Goal: Information Seeking & Learning: Learn about a topic

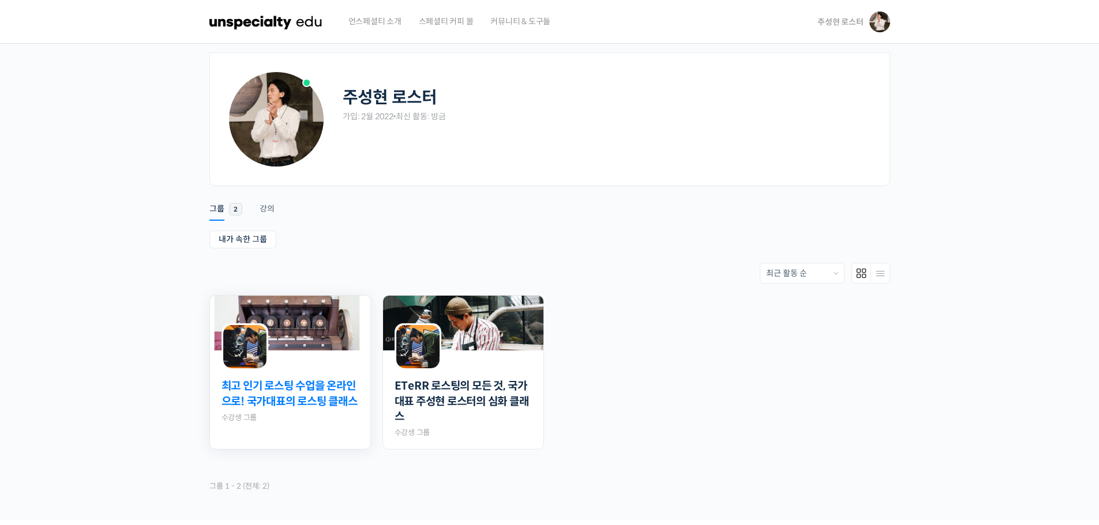
click at [329, 397] on link "최고 인기 로스팅 수업을 온라인으로! 국가대표의 로스팅 클래스" at bounding box center [289, 394] width 137 height 31
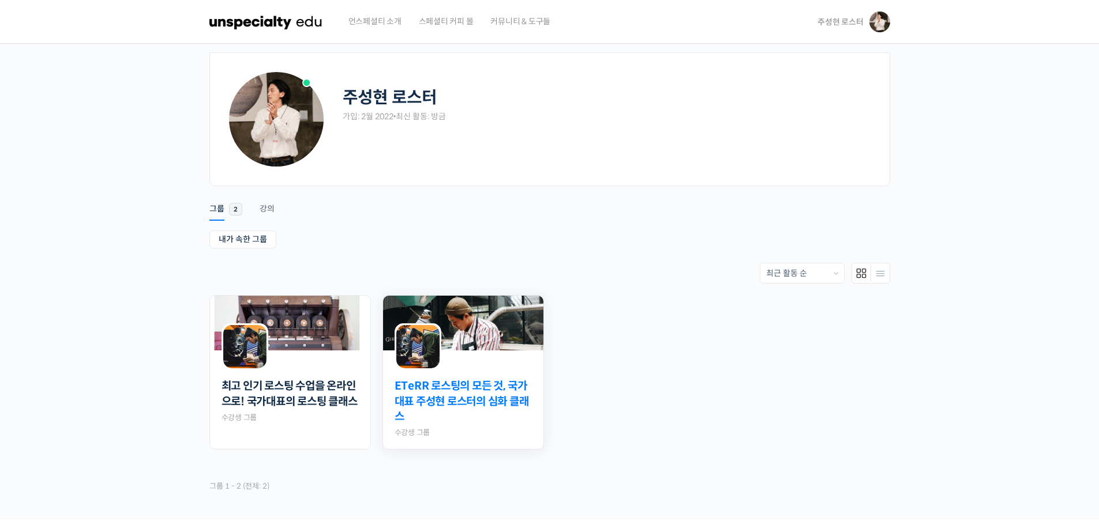
click at [474, 389] on link "ETeRR 로스팅의 모든 것, 국가대표 주성현 로스터의 심화 클래스" at bounding box center [462, 402] width 137 height 46
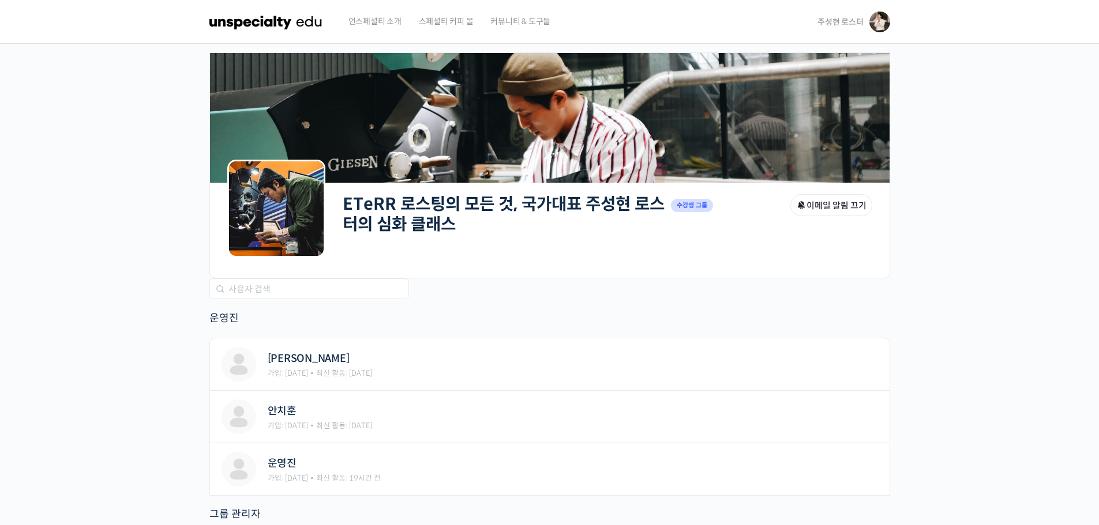
click at [497, 207] on link "ETeRR 로스팅의 모든 것, 국가대표 주성현 로스터의 심화 클래스" at bounding box center [504, 214] width 322 height 41
